Goal: Task Accomplishment & Management: Complete application form

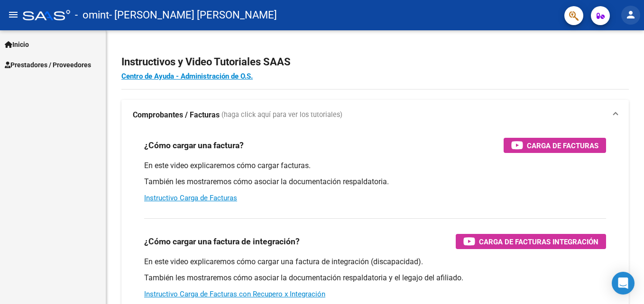
click at [631, 11] on mat-icon "person" at bounding box center [630, 14] width 11 height 11
click at [630, 39] on button "person Mi Perfil" at bounding box center [611, 39] width 58 height 23
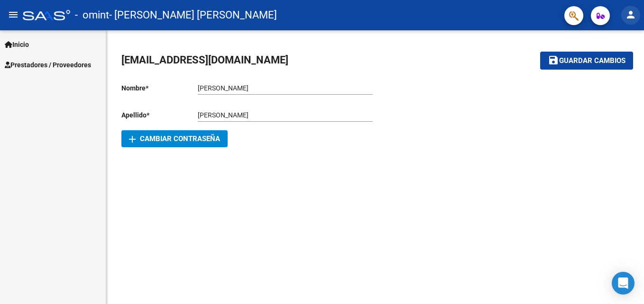
click at [622, 16] on button "person" at bounding box center [630, 15] width 19 height 19
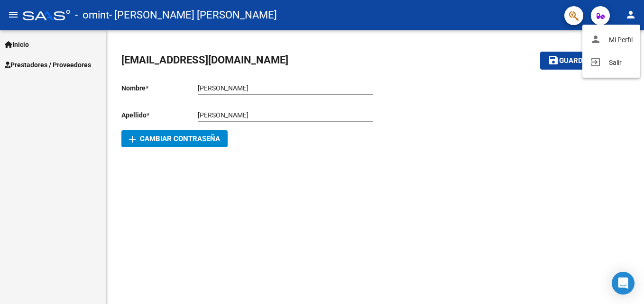
click at [631, 14] on div at bounding box center [322, 152] width 644 height 304
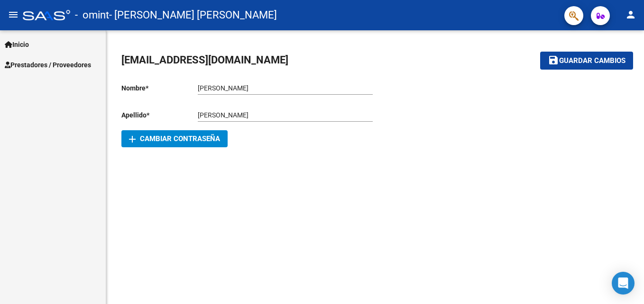
click at [29, 41] on span "Inicio" at bounding box center [17, 44] width 24 height 10
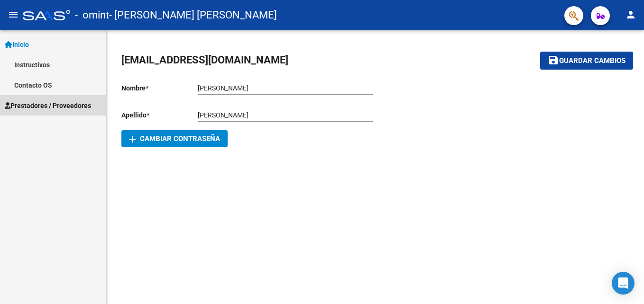
click at [41, 102] on span "Prestadores / Proveedores" at bounding box center [48, 105] width 86 height 10
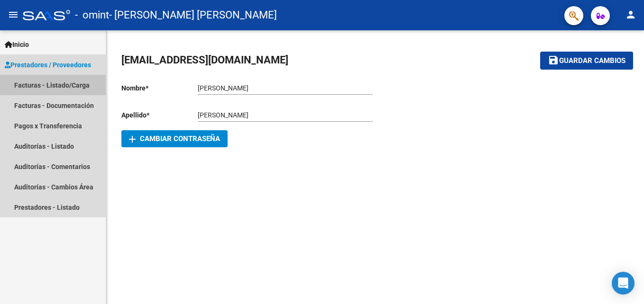
click at [59, 81] on link "Facturas - Listado/Carga" at bounding box center [53, 85] width 106 height 20
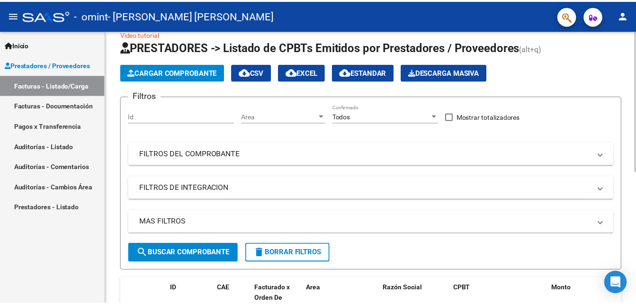
scroll to position [18, 0]
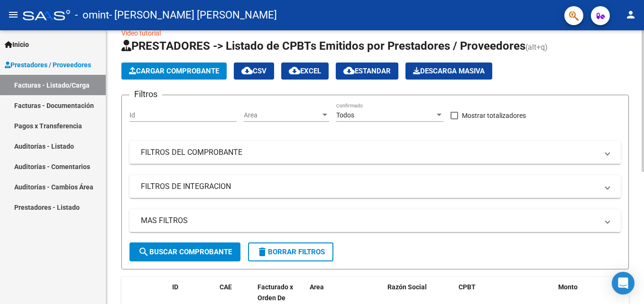
click at [643, 117] on html "menu - omint - BORQUEZ GEORGINA VANESA person Inicio Instructivos Contacto OS P…" at bounding box center [322, 152] width 644 height 304
click at [35, 249] on div "Inicio Instructivos Contacto OS Prestadores / Proveedores Facturas - Listado/Ca…" at bounding box center [53, 167] width 106 height 274
click at [628, 11] on mat-icon "person" at bounding box center [630, 14] width 11 height 11
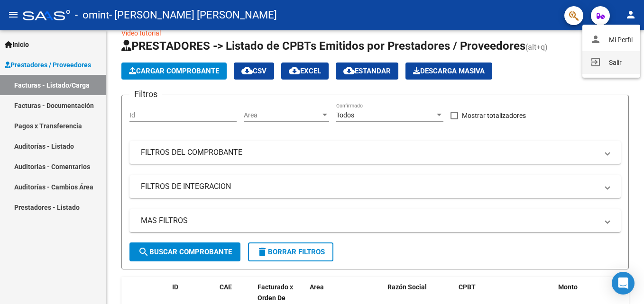
click at [621, 59] on button "exit_to_app Salir" at bounding box center [611, 62] width 58 height 23
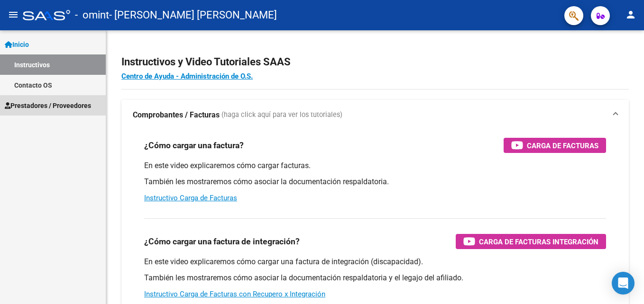
click at [51, 102] on span "Prestadores / Proveedores" at bounding box center [48, 105] width 86 height 10
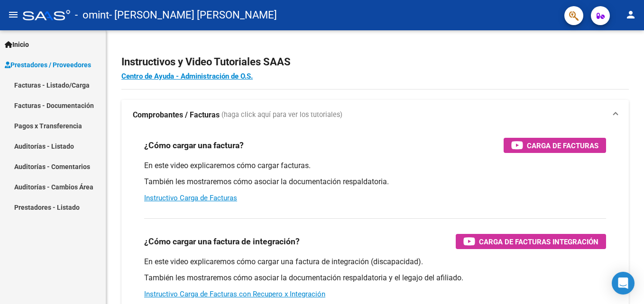
click at [66, 83] on link "Facturas - Listado/Carga" at bounding box center [53, 85] width 106 height 20
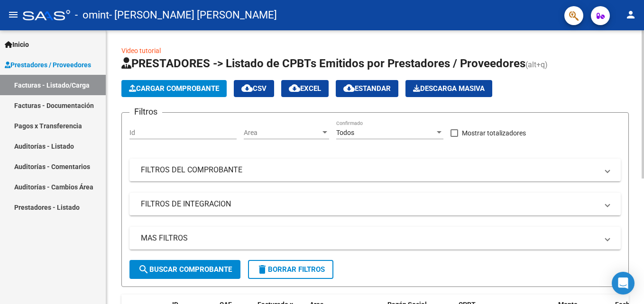
click at [191, 87] on span "Cargar Comprobante" at bounding box center [174, 88] width 90 height 9
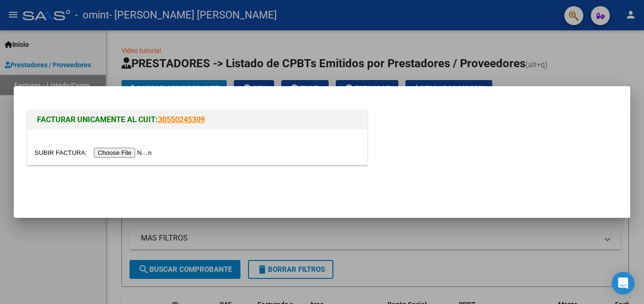
click at [121, 153] on input "file" at bounding box center [95, 153] width 120 height 10
click at [135, 152] on input "file" at bounding box center [95, 153] width 120 height 10
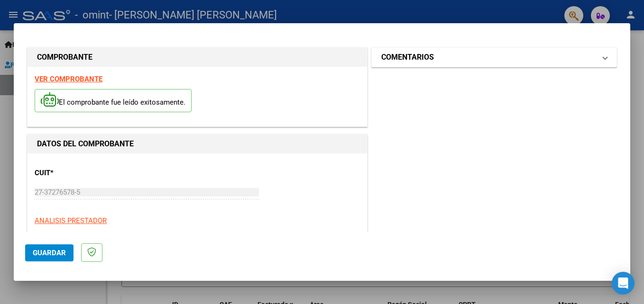
click at [603, 58] on span at bounding box center [605, 57] width 4 height 11
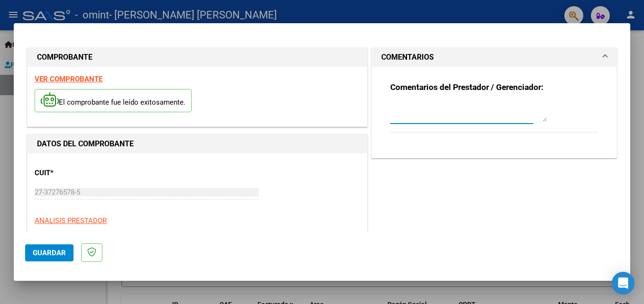
click at [410, 118] on textarea at bounding box center [468, 112] width 156 height 19
click at [475, 111] on textarea "Factura y Asistencia Agosto Terapia Ocupacional" at bounding box center [468, 112] width 156 height 19
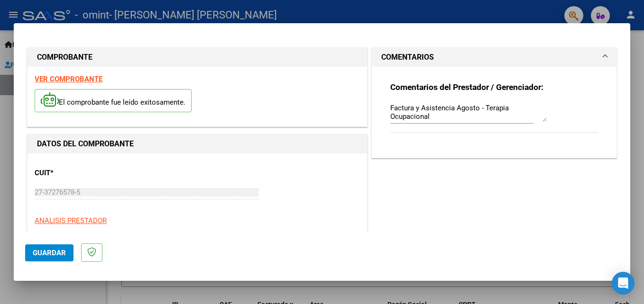
click at [444, 122] on div "Factura y Asistencia Agosto - Terapia Ocupacional" at bounding box center [468, 112] width 156 height 23
click at [447, 118] on textarea "Factura y Asistencia Agosto - Terapia Ocupacional" at bounding box center [468, 112] width 156 height 19
type textarea "Factura y Asistencia Agosto - Terapia Ocupacional - [PERSON_NAME]"
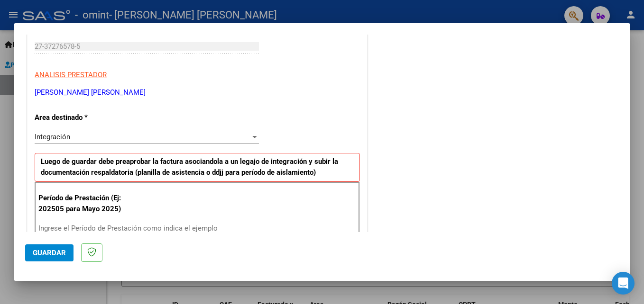
scroll to position [171, 0]
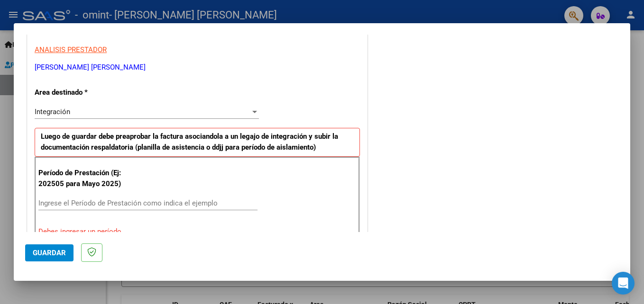
click at [252, 112] on div at bounding box center [254, 112] width 5 height 2
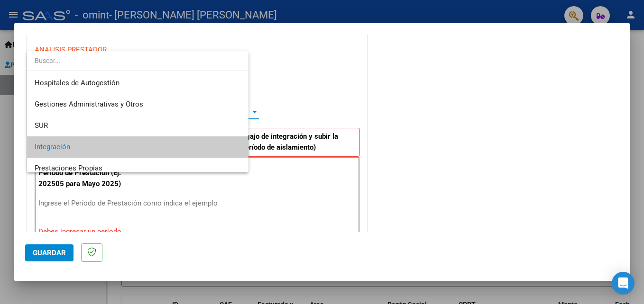
scroll to position [36, 0]
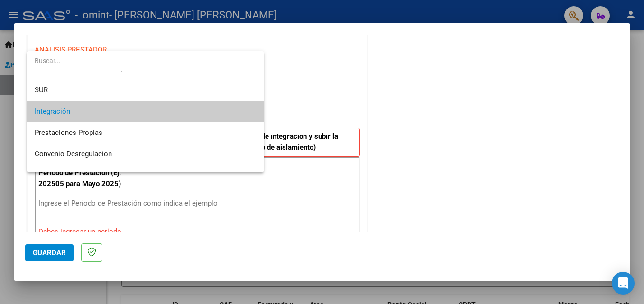
click at [252, 112] on mat-option "Integración" at bounding box center [145, 111] width 236 height 21
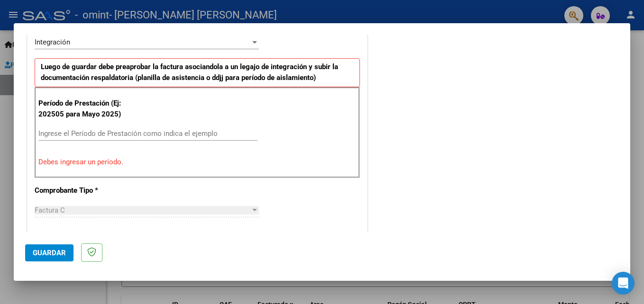
scroll to position [247, 0]
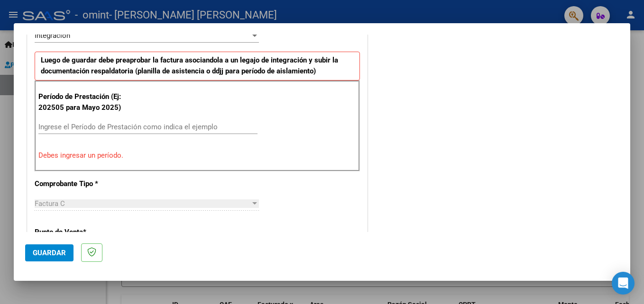
click at [113, 124] on input "Ingrese el Período de Prestación como indica el ejemplo" at bounding box center [147, 127] width 219 height 9
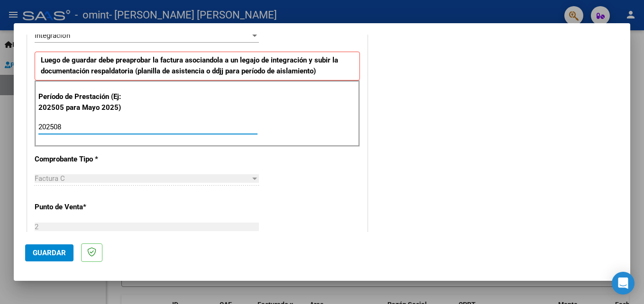
type input "202508"
click at [568, 127] on div "COMENTARIOS Comentarios del Prestador / Gerenciador: Factura y Asistencia Agost…" at bounding box center [493, 210] width 249 height 824
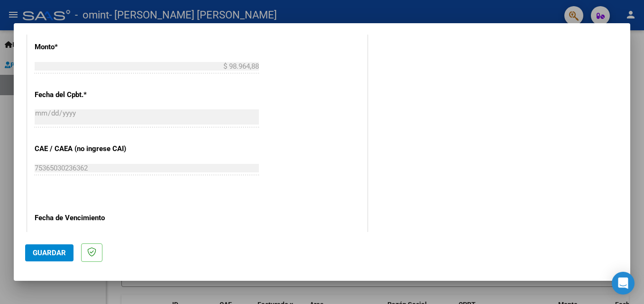
scroll to position [518, 0]
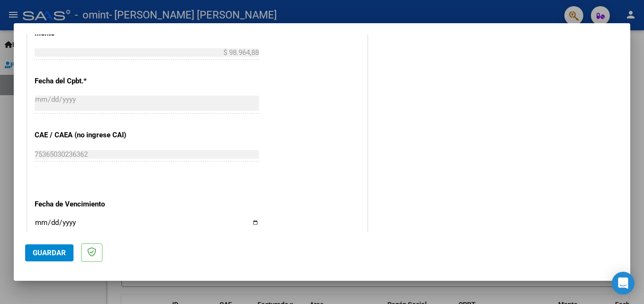
click at [40, 221] on input "Ingresar la fecha" at bounding box center [147, 226] width 224 height 15
click at [254, 223] on input "Ingresar la fecha" at bounding box center [147, 226] width 224 height 15
type input "2025-09-15"
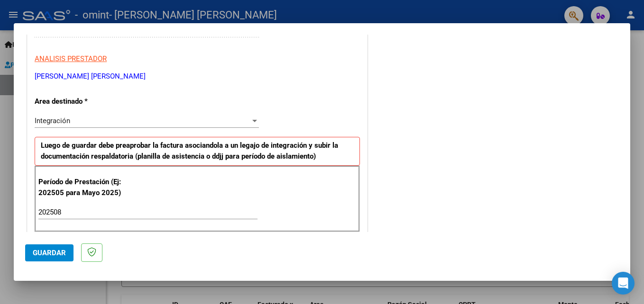
scroll to position [157, 0]
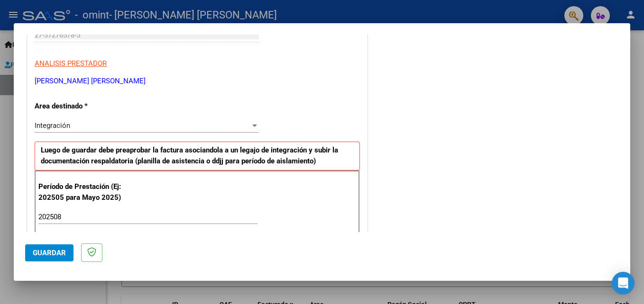
click at [252, 123] on div at bounding box center [254, 126] width 9 height 8
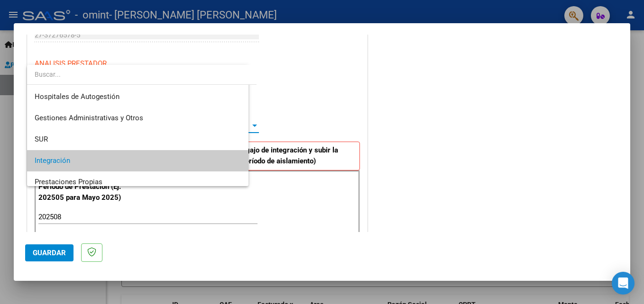
scroll to position [36, 0]
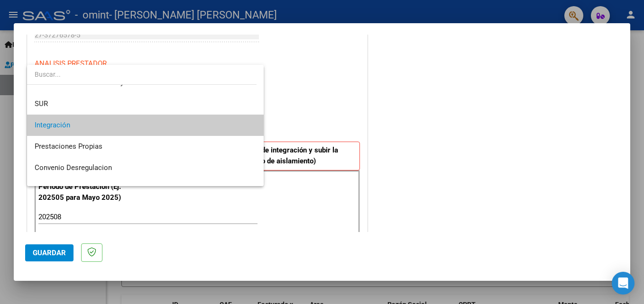
click at [252, 123] on mat-option "Integración" at bounding box center [145, 125] width 236 height 21
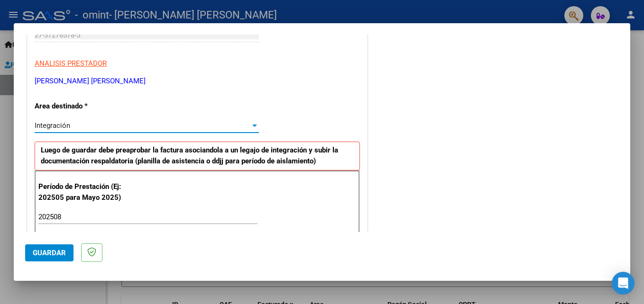
click at [422, 124] on div "COMENTARIOS Comentarios del Prestador / Gerenciador: Factura y Asistencia Agost…" at bounding box center [493, 300] width 249 height 824
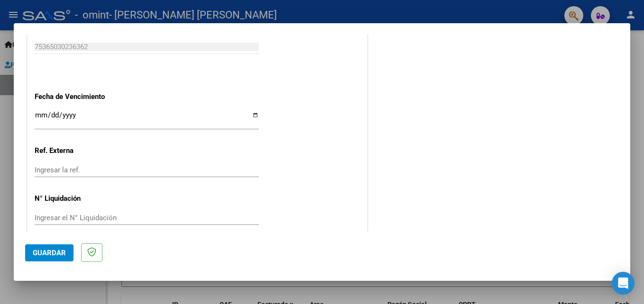
scroll to position [636, 0]
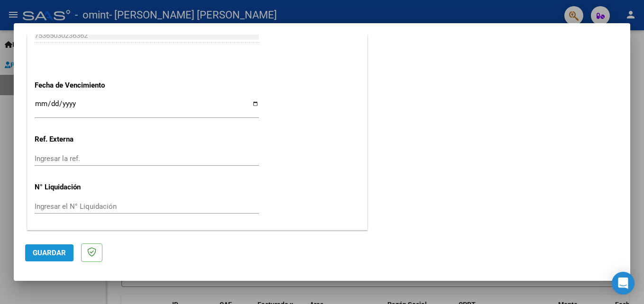
click at [47, 254] on span "Guardar" at bounding box center [49, 253] width 33 height 9
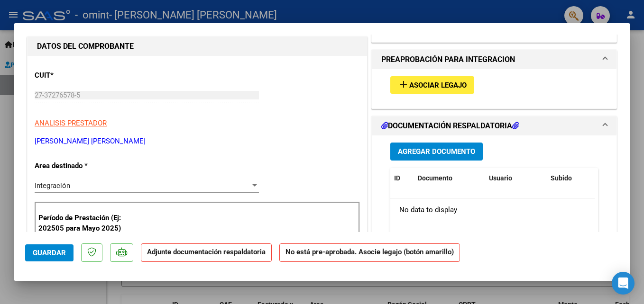
scroll to position [122, 0]
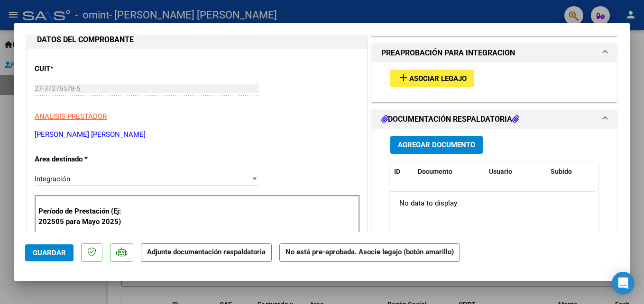
click at [438, 76] on span "Asociar Legajo" at bounding box center [437, 78] width 57 height 9
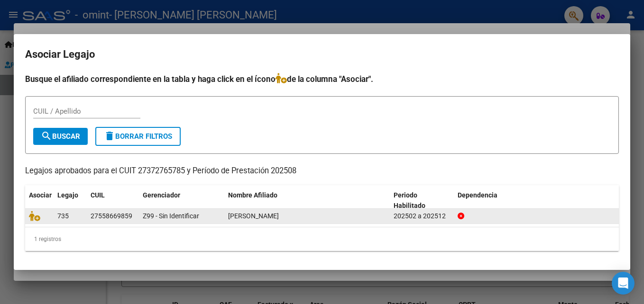
drag, startPoint x: 322, startPoint y: 215, endPoint x: 284, endPoint y: 194, distance: 42.9
click at [279, 215] on span "RIVEROS CATALINA ANTONELLA" at bounding box center [253, 216] width 51 height 8
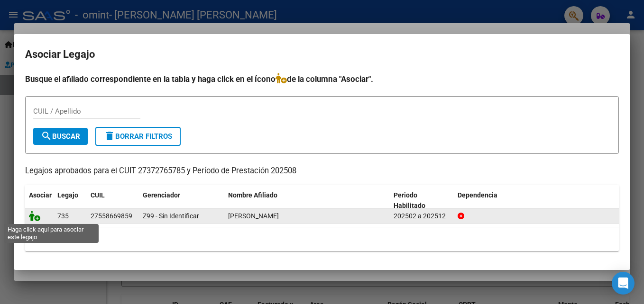
click at [33, 213] on icon at bounding box center [34, 216] width 11 height 10
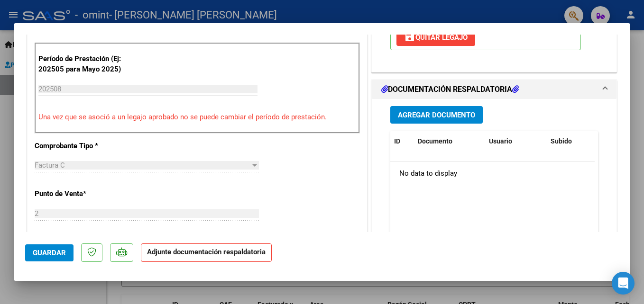
scroll to position [211, 0]
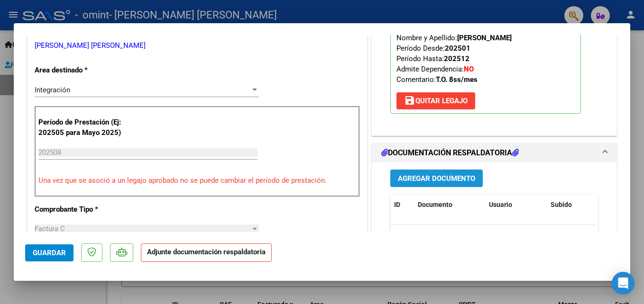
click at [455, 178] on span "Agregar Documento" at bounding box center [436, 178] width 77 height 9
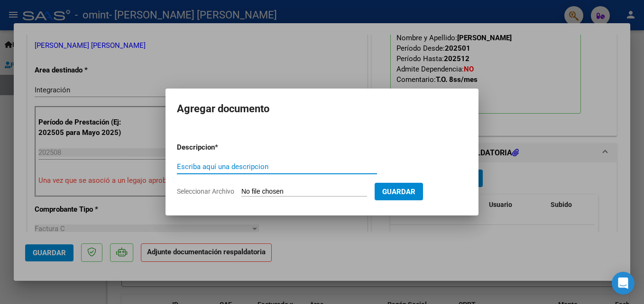
click at [200, 167] on input "Escriba aquí una descripcion" at bounding box center [277, 167] width 200 height 9
type input "Planilla Asistencia Agosto T.O"
click at [215, 191] on span "Seleccionar Archivo" at bounding box center [205, 192] width 57 height 8
click at [241, 191] on input "Seleccionar Archivo" at bounding box center [304, 192] width 126 height 9
type input "C:\fakepath\asistencia Catalina Riveros agosto 2025[1].pdf"
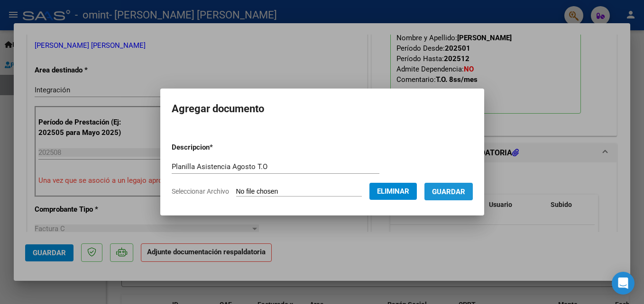
click at [444, 189] on span "Guardar" at bounding box center [448, 192] width 33 height 9
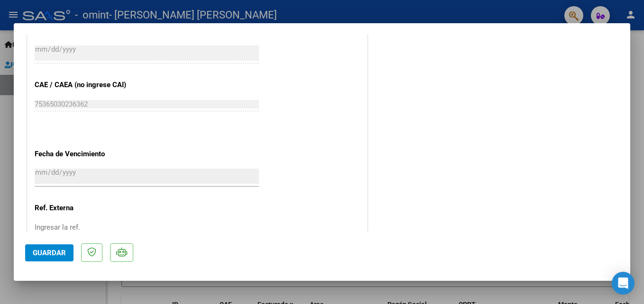
scroll to position [651, 0]
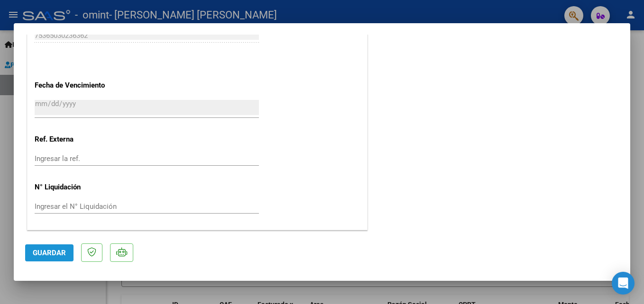
click at [49, 253] on span "Guardar" at bounding box center [49, 253] width 33 height 9
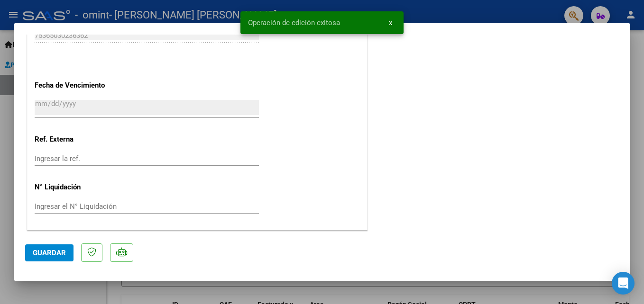
drag, startPoint x: 622, startPoint y: 200, endPoint x: 626, endPoint y: 80, distance: 120.9
click at [626, 80] on mat-dialog-content "COMPROBANTE VER COMPROBANTE ESTADO: Recibida. En proceso de confirmacion/acepta…" at bounding box center [322, 134] width 616 height 198
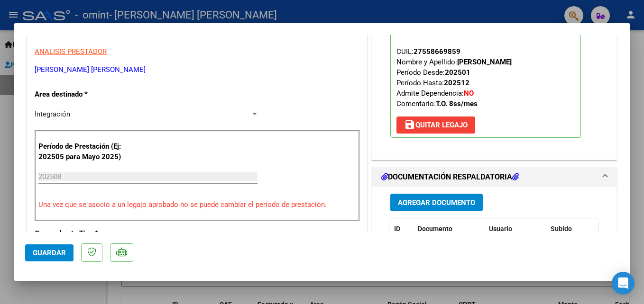
scroll to position [0, 0]
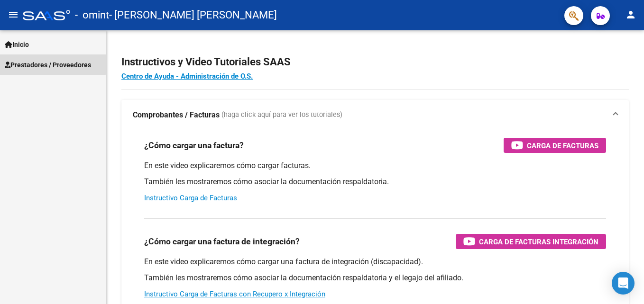
click at [50, 60] on span "Prestadores / Proveedores" at bounding box center [48, 65] width 86 height 10
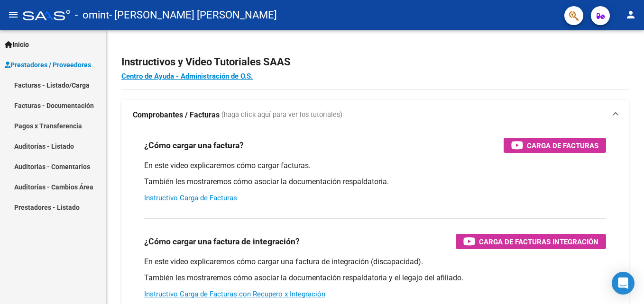
click at [55, 83] on link "Facturas - Listado/Carga" at bounding box center [53, 85] width 106 height 20
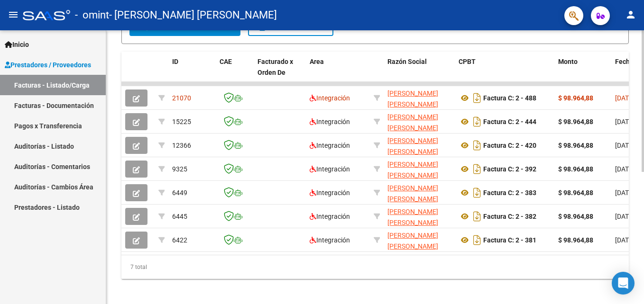
scroll to position [205, 0]
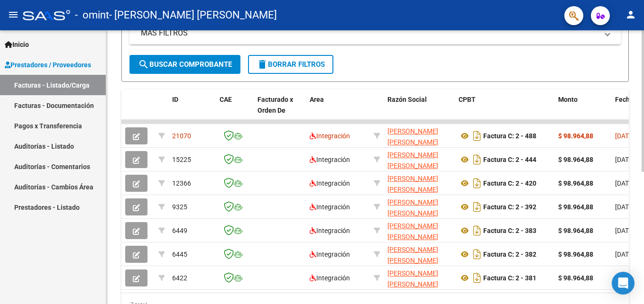
click at [643, 201] on html "menu - omint - [PERSON_NAME] [PERSON_NAME] person Inicio Instructivos Contacto …" at bounding box center [322, 152] width 644 height 304
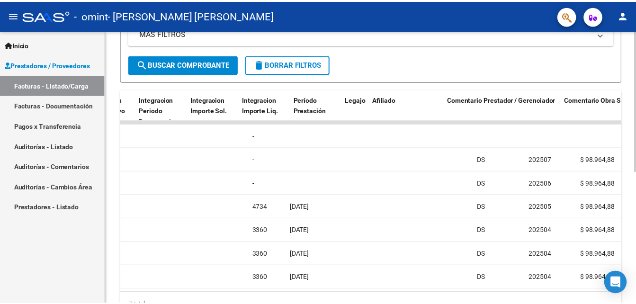
scroll to position [0, 0]
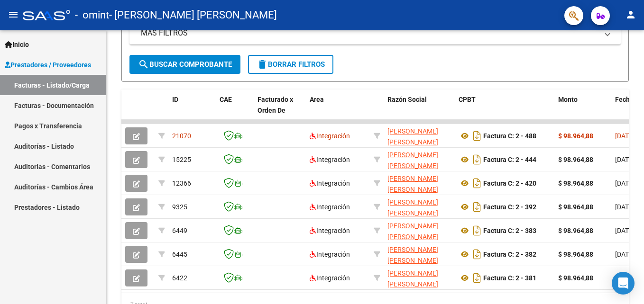
click at [40, 267] on div "Inicio Instructivos Contacto OS Prestadores / Proveedores Facturas - Listado/Ca…" at bounding box center [53, 167] width 106 height 274
click at [627, 13] on mat-icon "person" at bounding box center [630, 14] width 11 height 11
click at [610, 55] on button "exit_to_app Salir" at bounding box center [611, 62] width 58 height 23
